Goal: Information Seeking & Learning: Learn about a topic

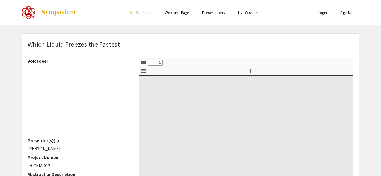
select select "custom"
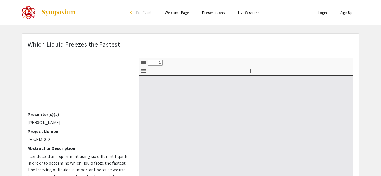
type input "0"
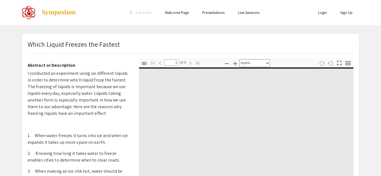
scroll to position [110, 0]
select select "auto"
type input "1"
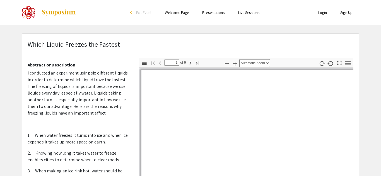
select select "auto"
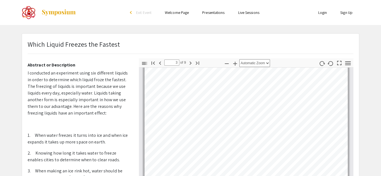
scroll to position [351, 0]
type input "5"
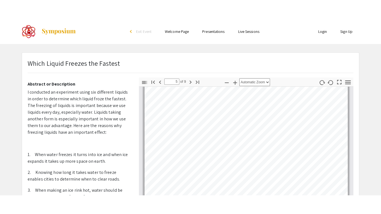
scroll to position [681, 0]
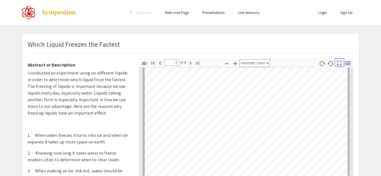
click at [337, 62] on icon "button" at bounding box center [339, 63] width 4 height 4
select select "page-fit"
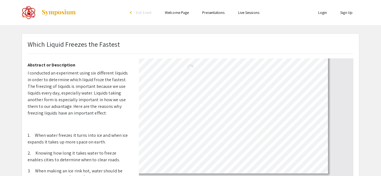
scroll to position [214, 0]
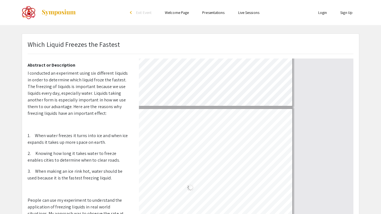
type input "8"
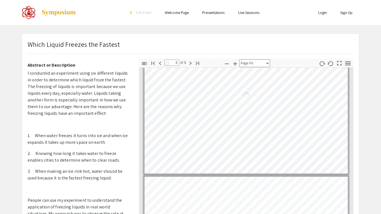
select select "auto"
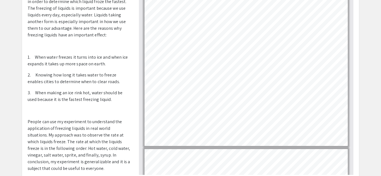
scroll to position [78, 0]
